Goal: Book appointment/travel/reservation

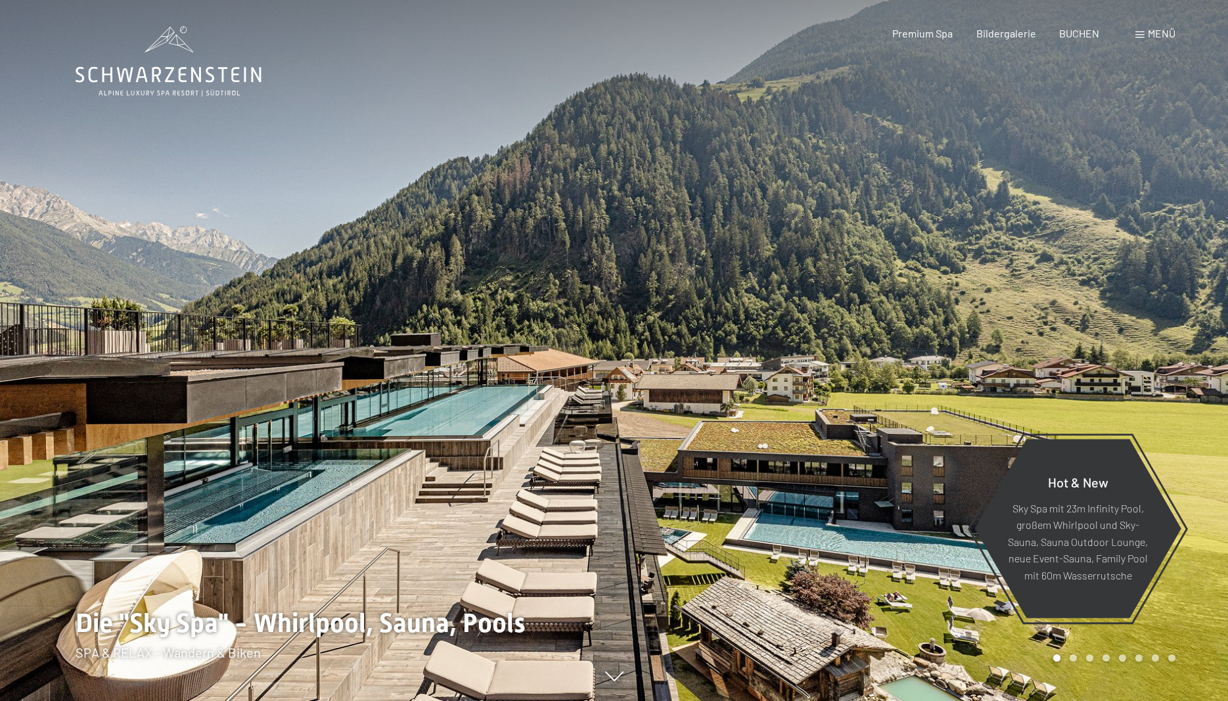
click at [1080, 37] on span "BUCHEN" at bounding box center [1079, 33] width 40 height 12
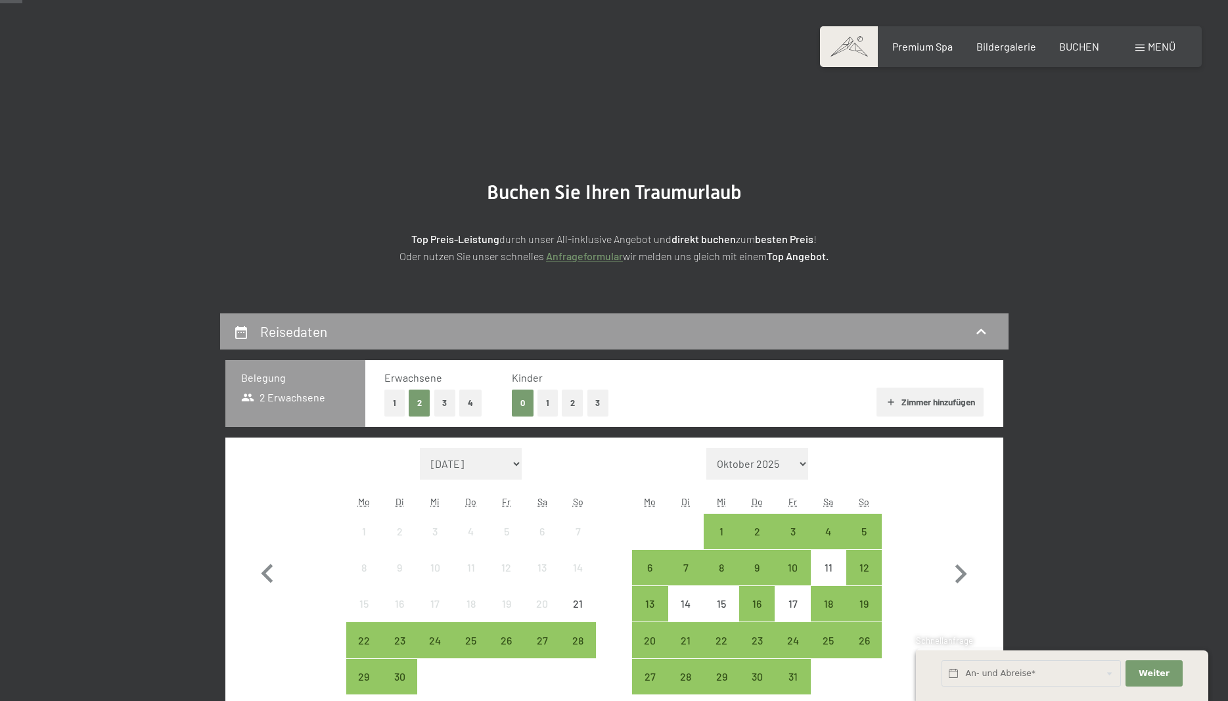
scroll to position [201, 0]
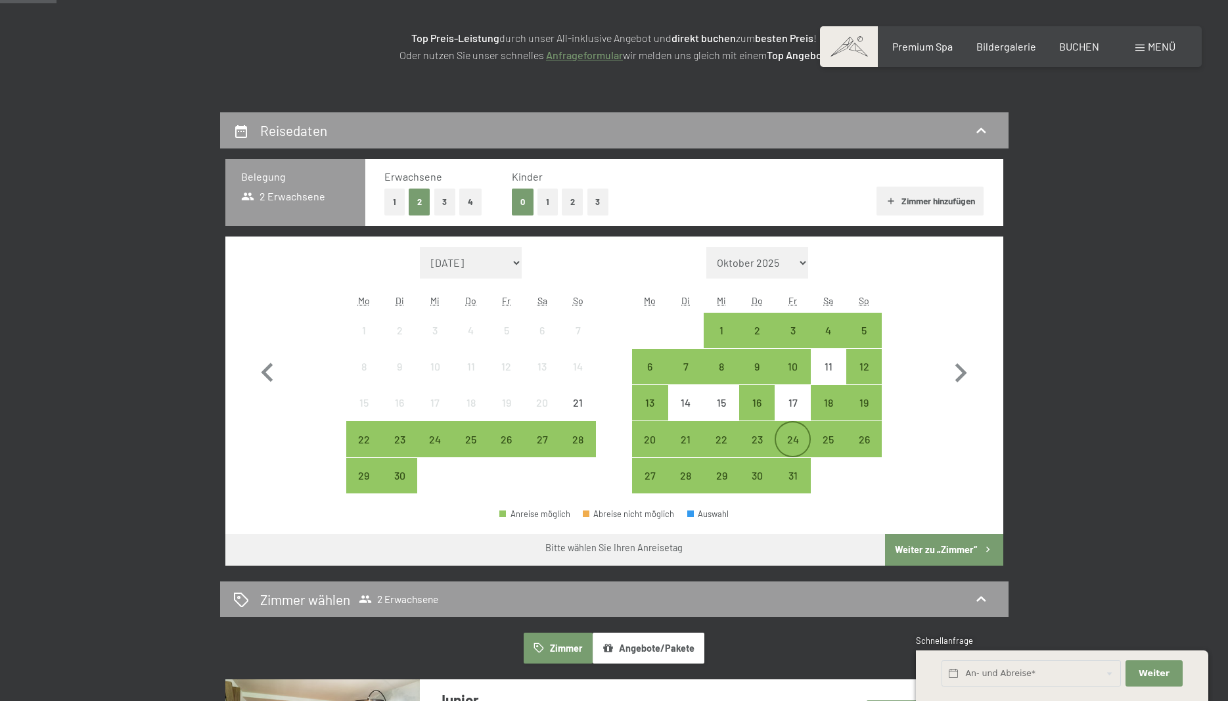
click at [796, 438] on div "24" at bounding box center [792, 450] width 33 height 33
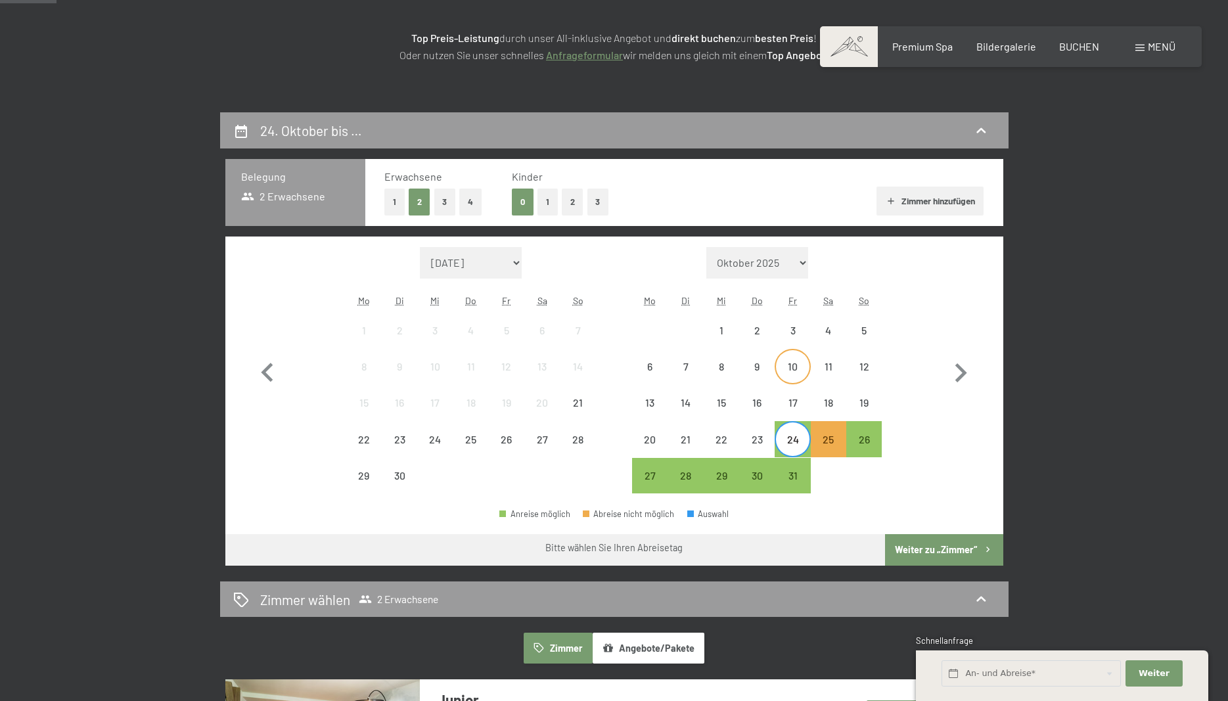
click at [788, 369] on div "10" at bounding box center [792, 377] width 33 height 33
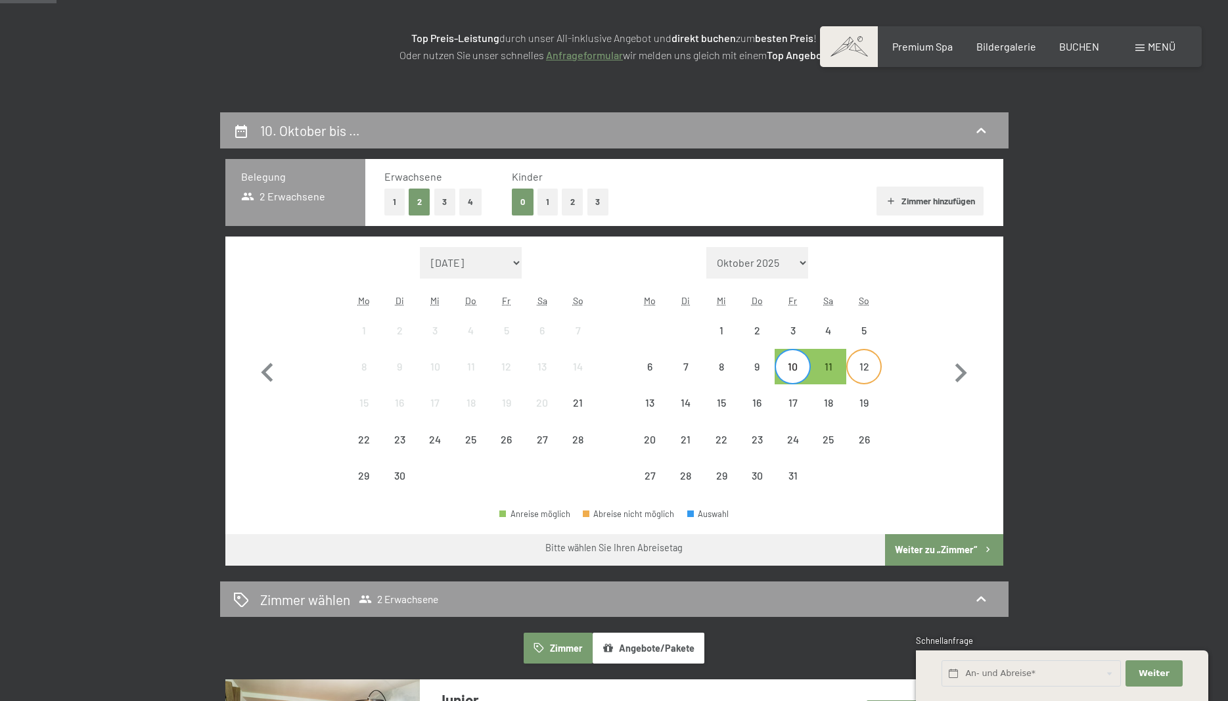
click at [866, 371] on div "12" at bounding box center [864, 377] width 33 height 33
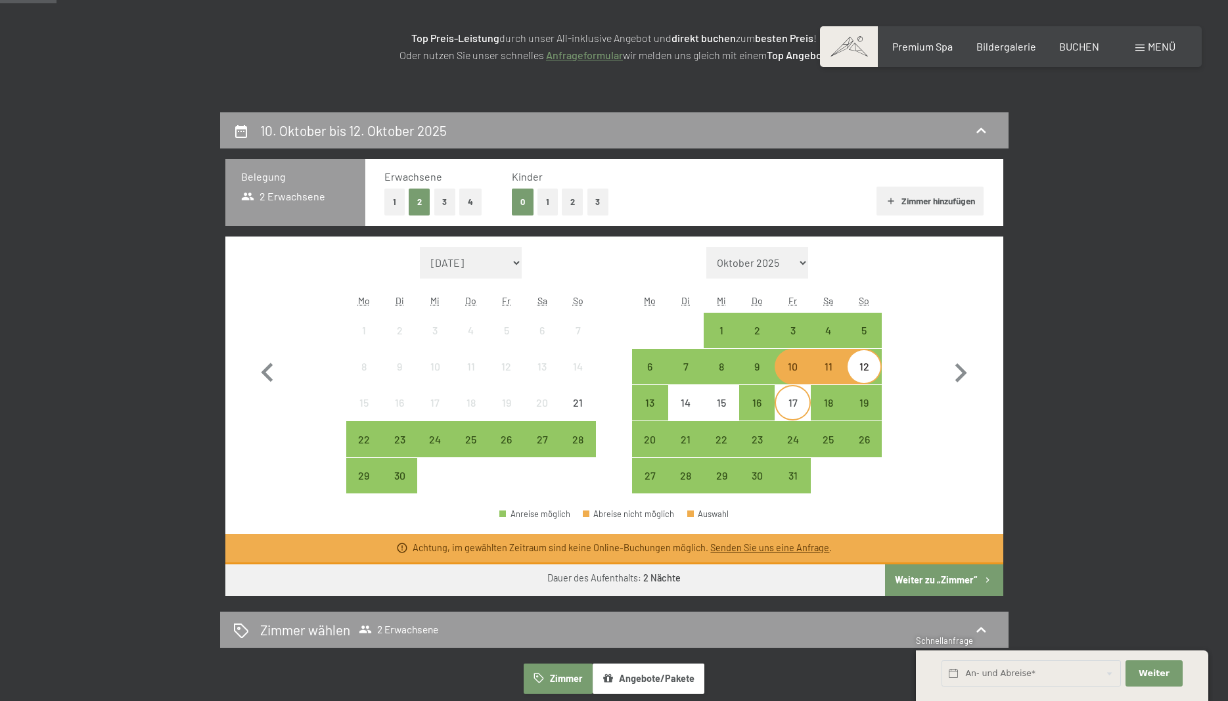
click at [788, 405] on div "17" at bounding box center [792, 414] width 33 height 33
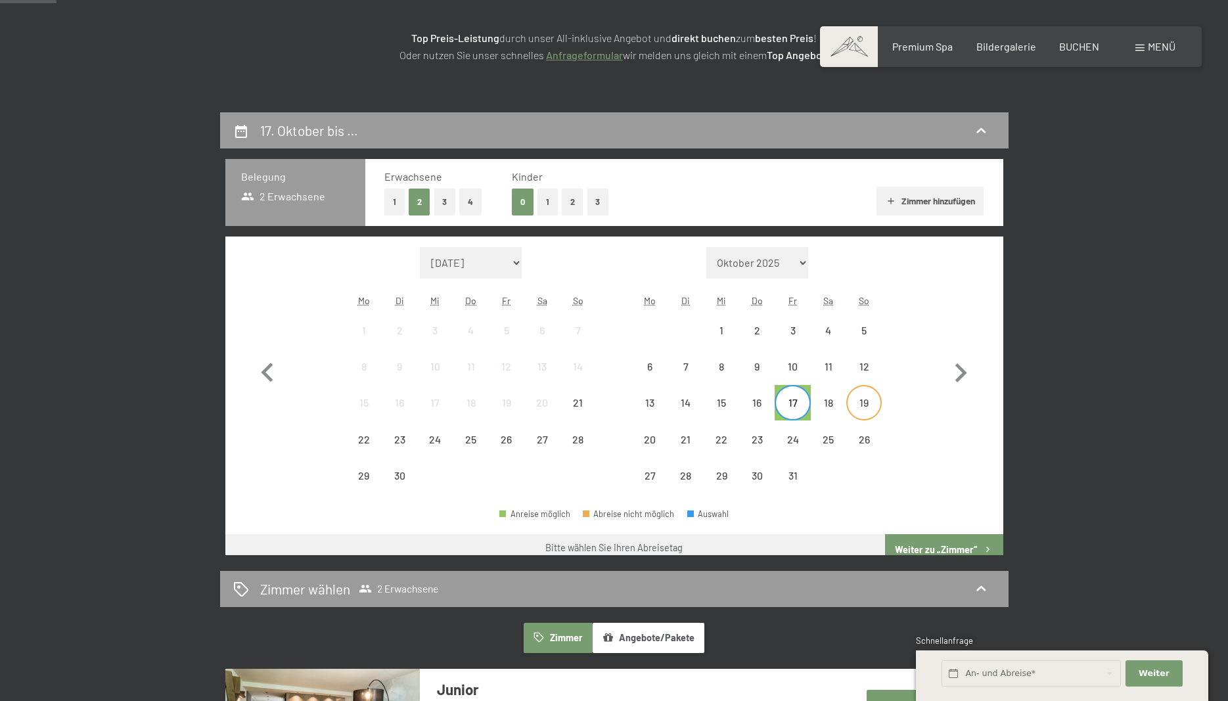
click at [859, 406] on div "19" at bounding box center [864, 414] width 33 height 33
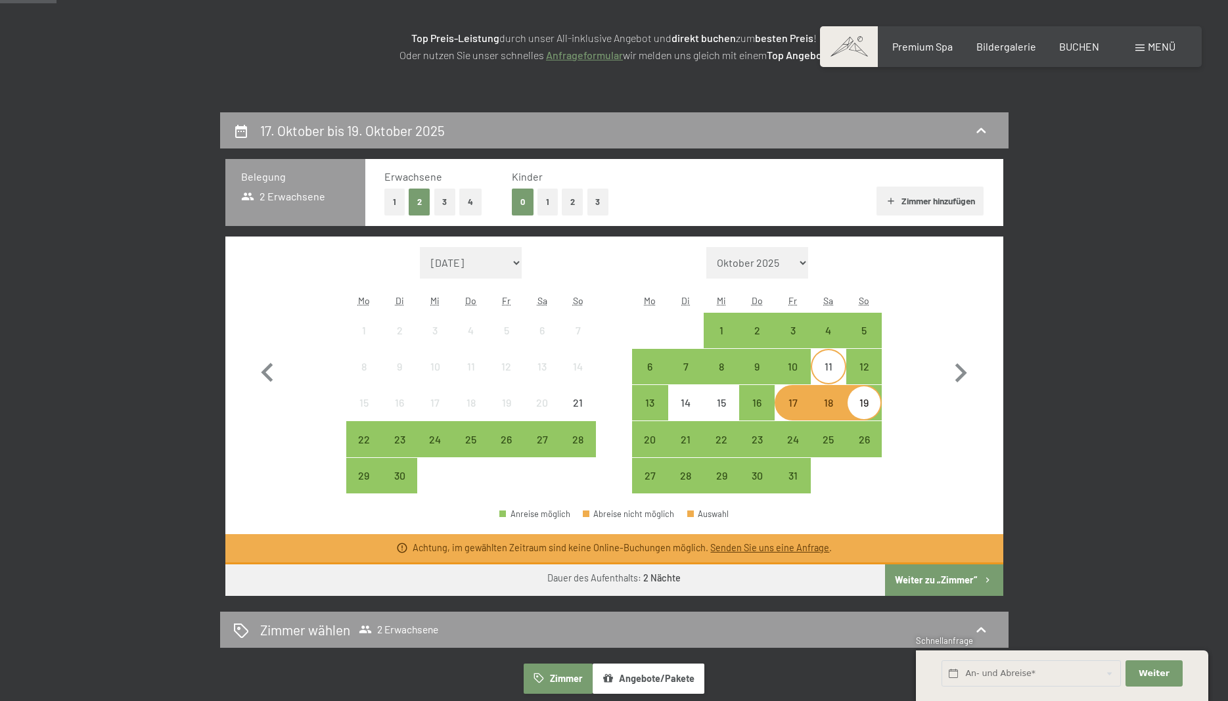
click at [826, 371] on div "11" at bounding box center [828, 377] width 33 height 33
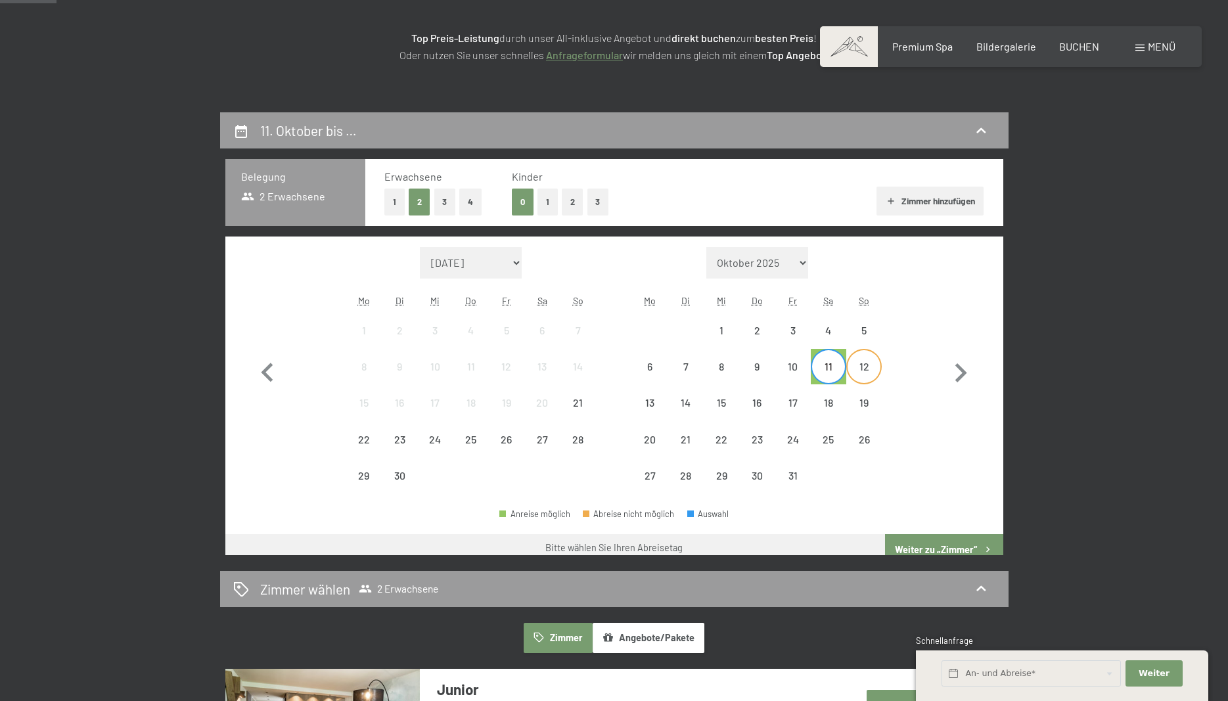
click at [858, 372] on div "12" at bounding box center [864, 377] width 33 height 33
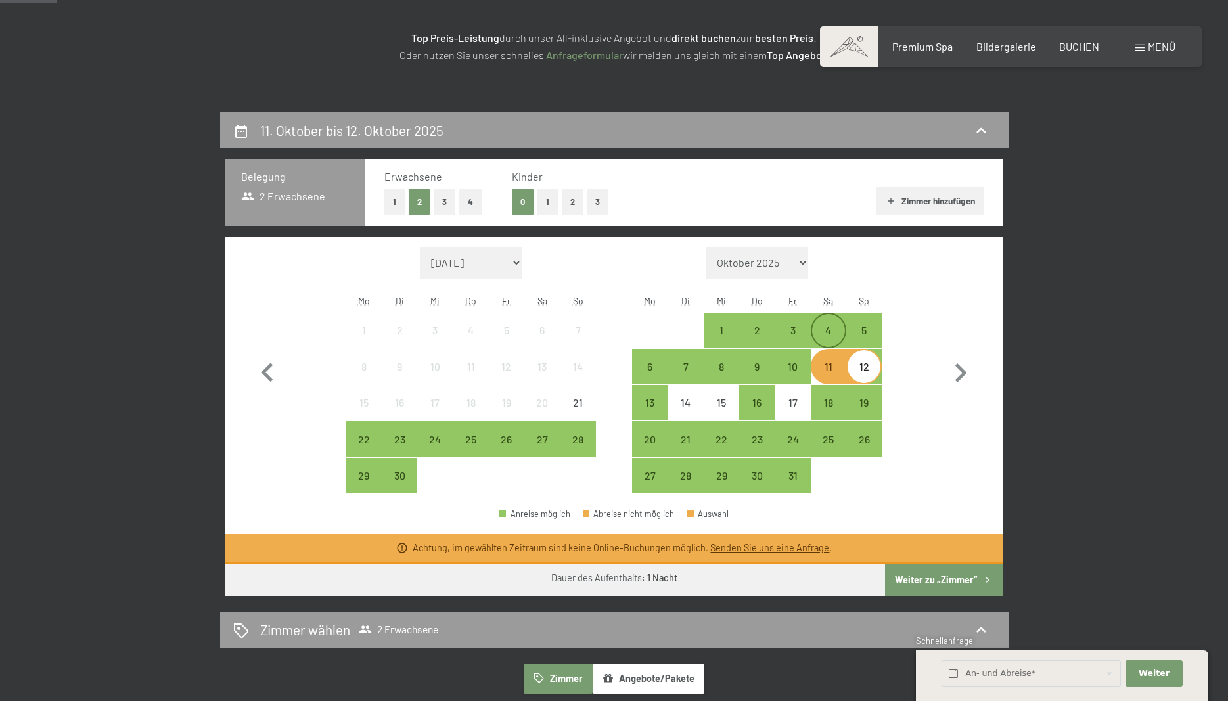
click at [826, 333] on div "4" at bounding box center [828, 341] width 33 height 33
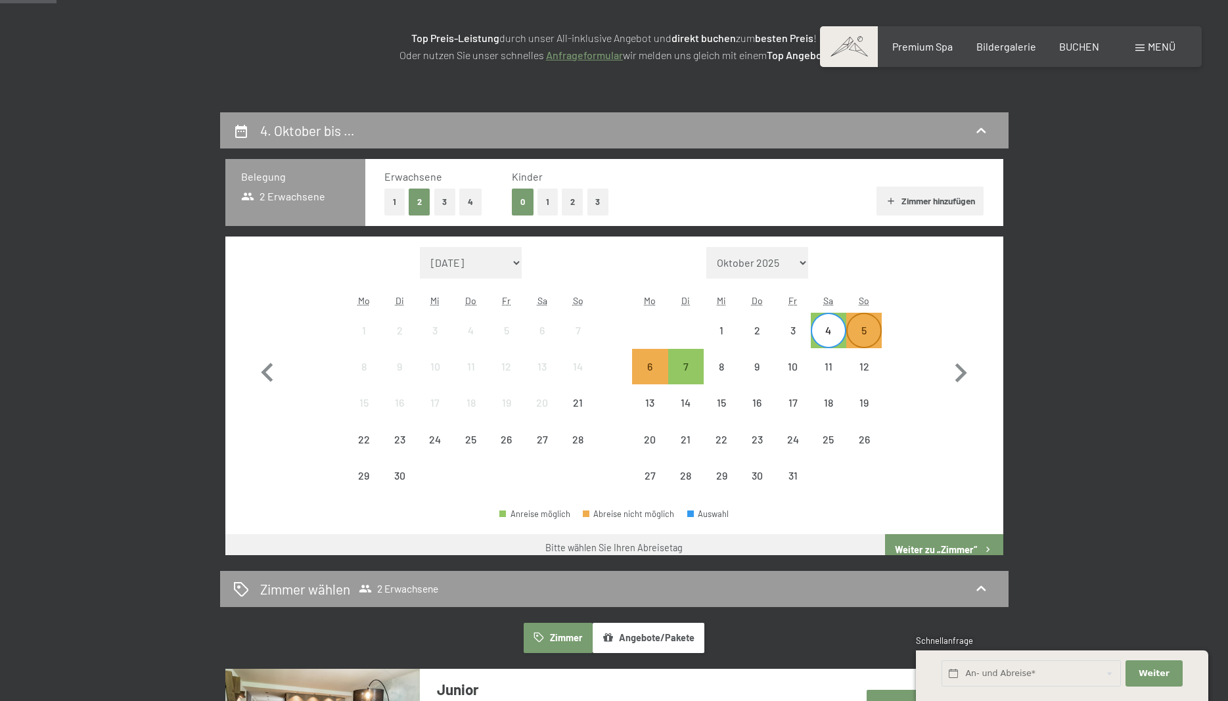
click at [869, 330] on div "5" at bounding box center [864, 341] width 33 height 33
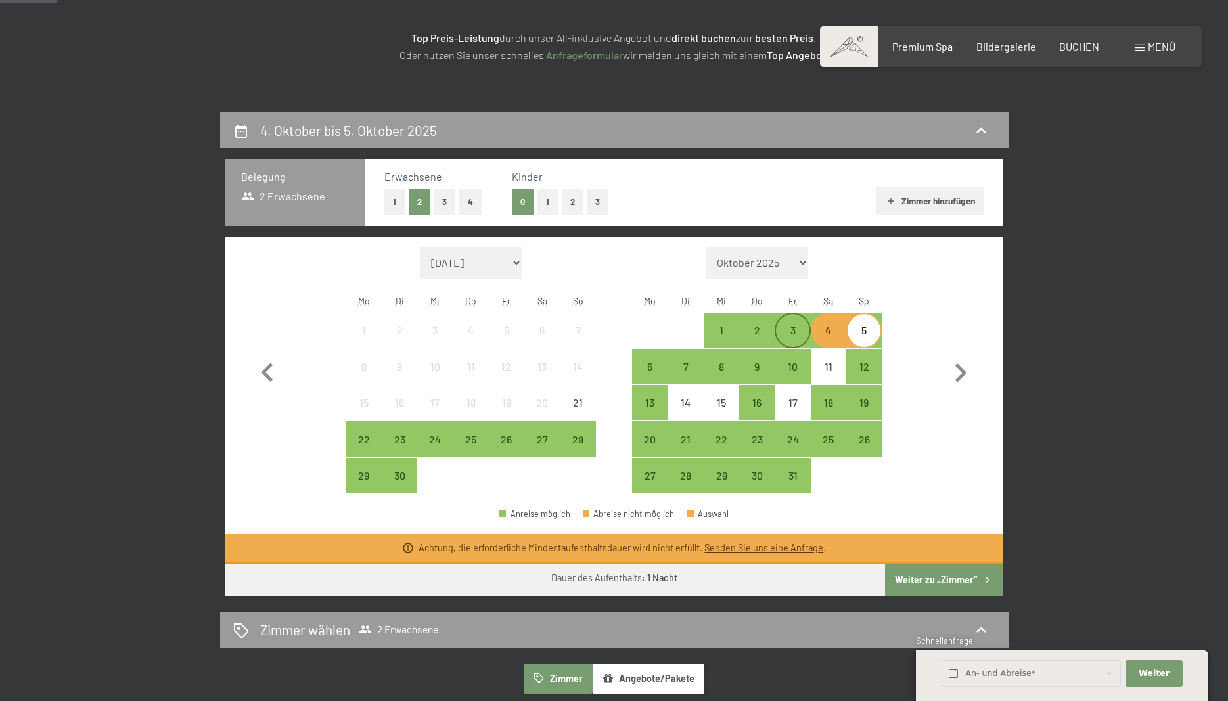
click at [792, 332] on div "3" at bounding box center [792, 341] width 33 height 33
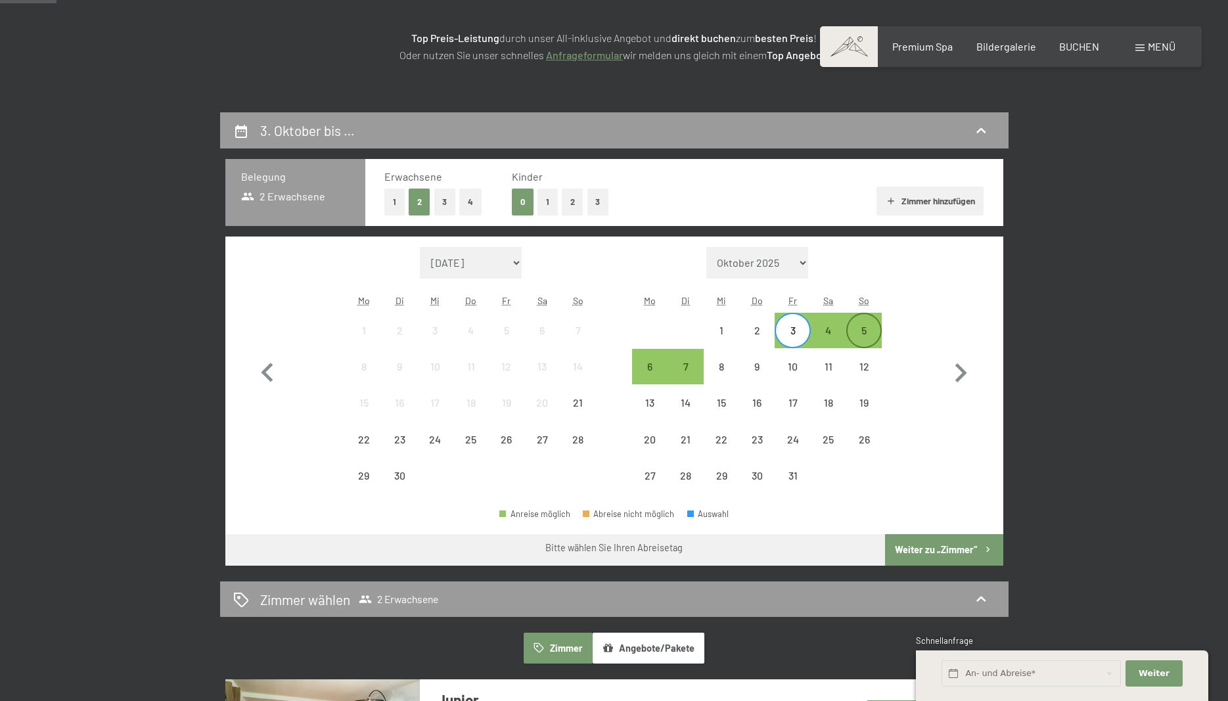
click at [867, 332] on div "5" at bounding box center [864, 341] width 33 height 33
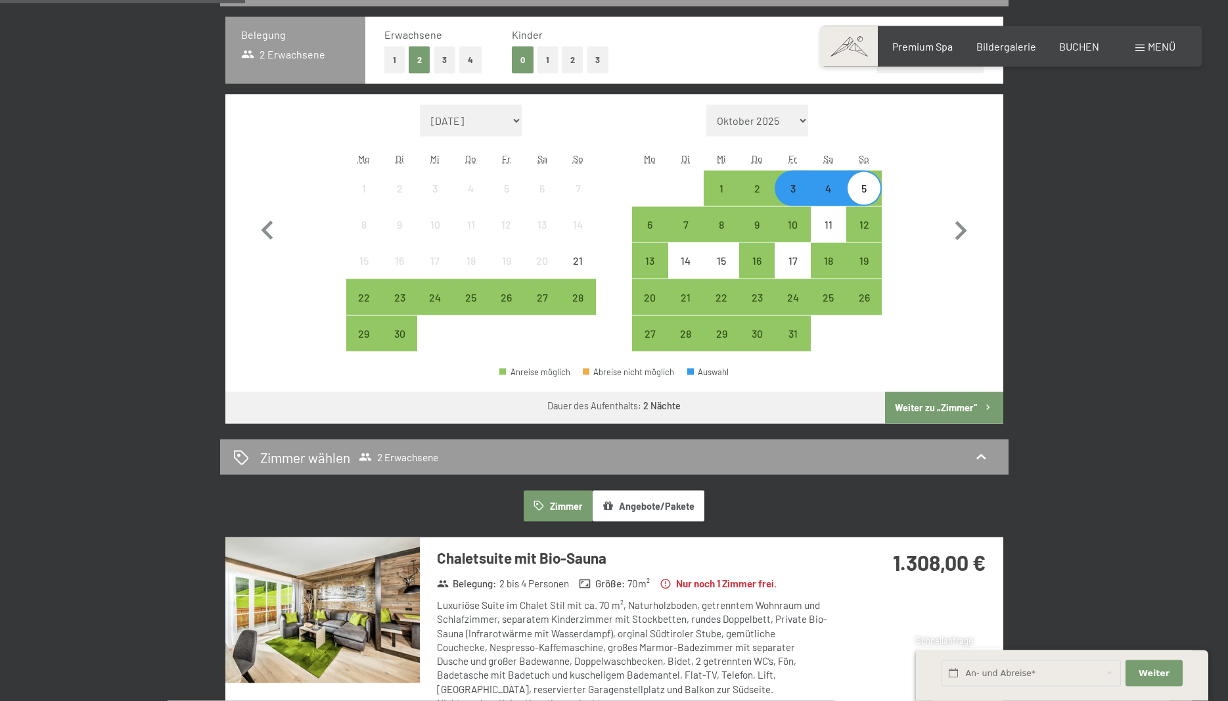
scroll to position [335, 0]
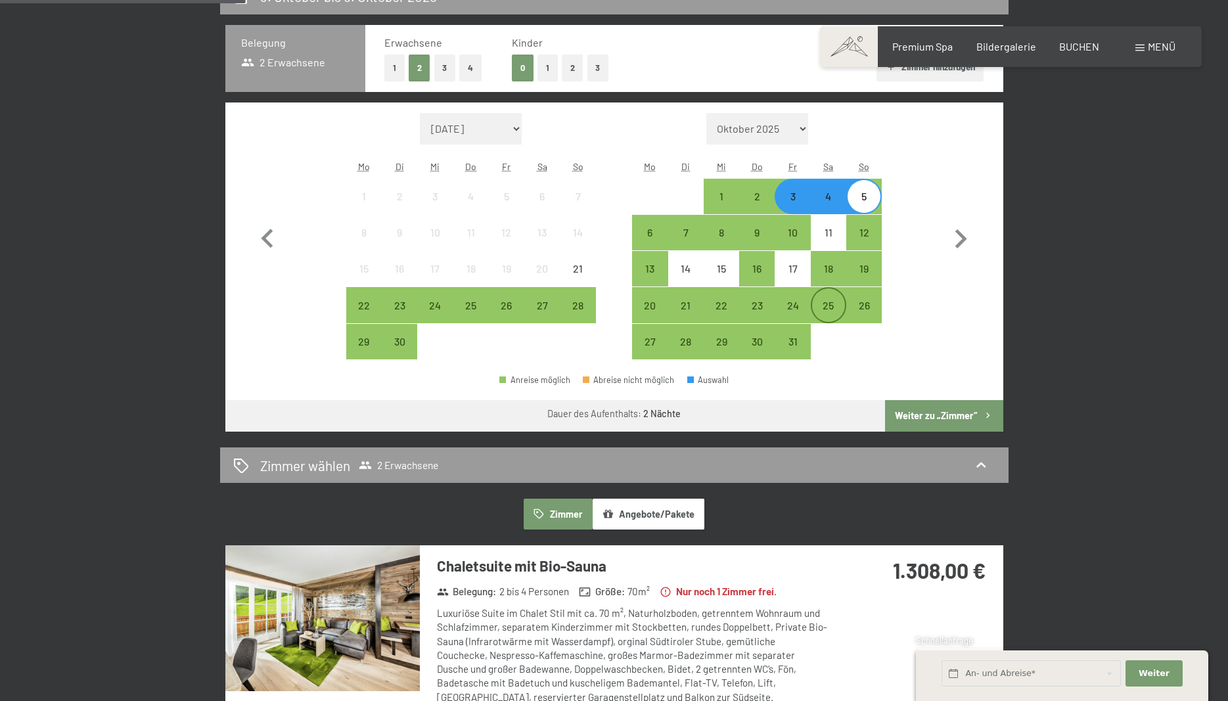
click at [829, 309] on div "25" at bounding box center [828, 316] width 33 height 33
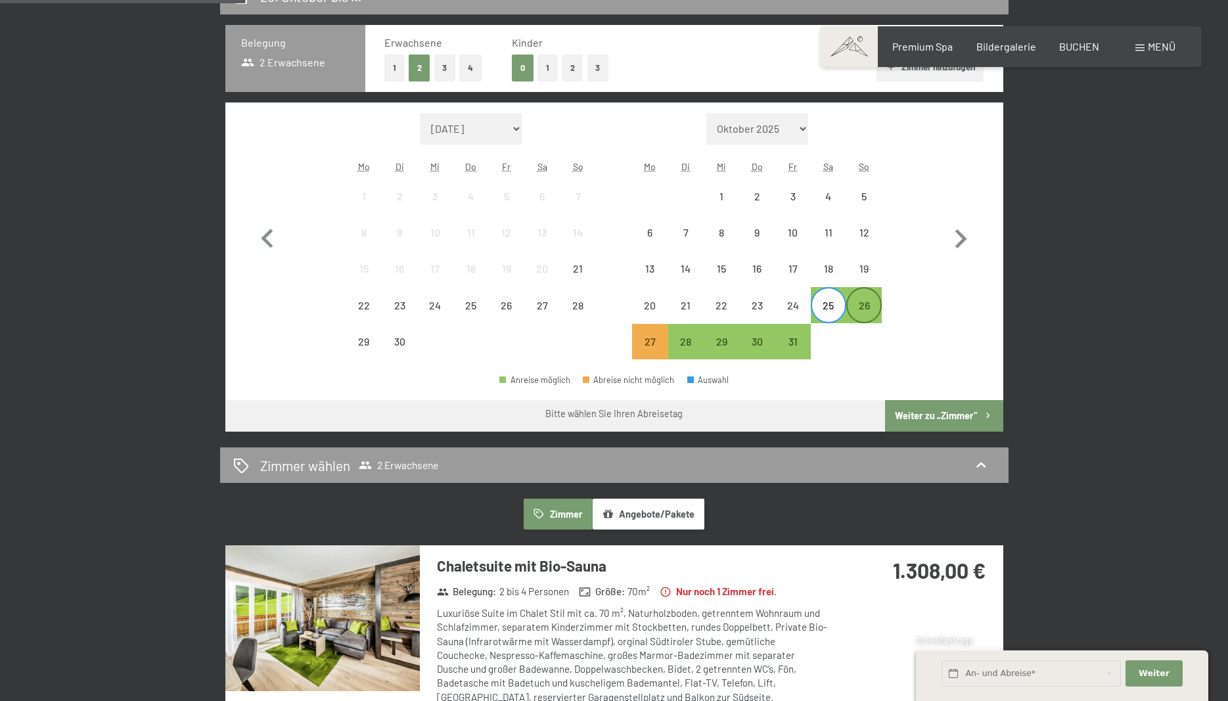
click at [866, 307] on div "26" at bounding box center [864, 316] width 33 height 33
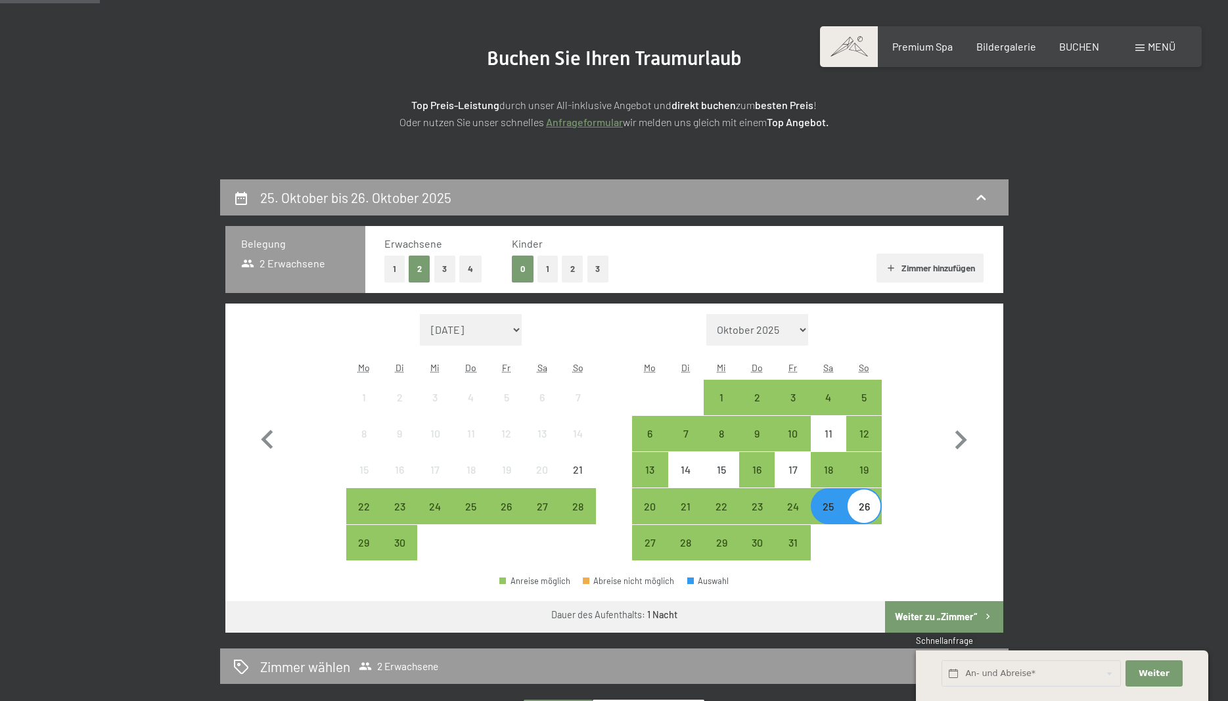
scroll to position [0, 0]
